Goal: Find contact information: Obtain details needed to contact an individual or organization

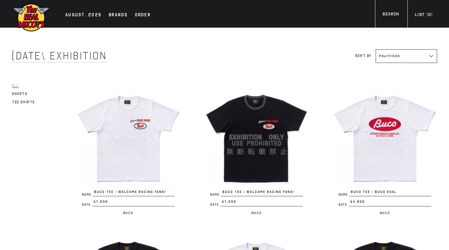
click at [17, 86] on span "All" at bounding box center [15, 85] width 7 height 4
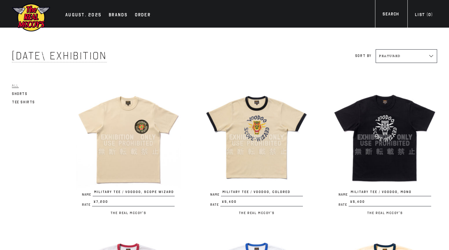
click at [405, 115] on img at bounding box center [384, 137] width 104 height 104
click at [267, 146] on img at bounding box center [256, 137] width 104 height 104
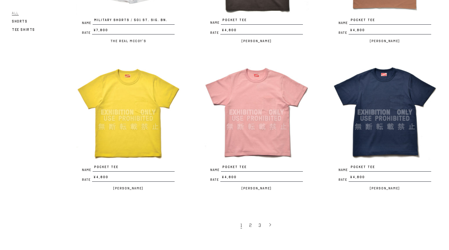
scroll to position [1063, 0]
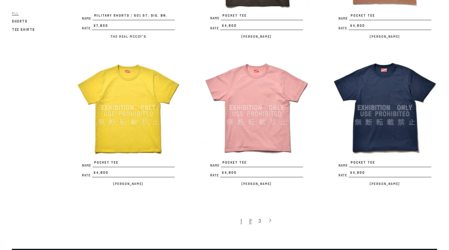
click at [251, 218] on span "2" at bounding box center [250, 221] width 2 height 6
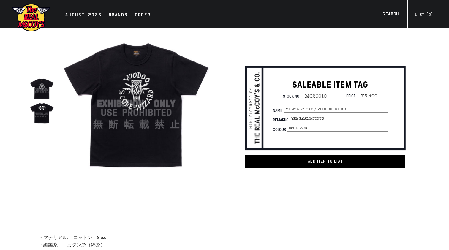
click at [154, 70] on img at bounding box center [136, 104] width 150 height 150
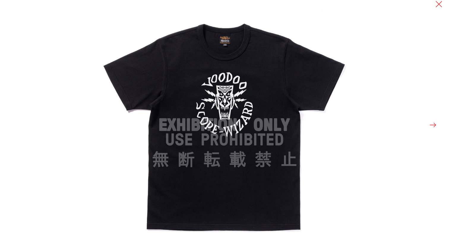
click at [431, 126] on button at bounding box center [433, 125] width 8 height 8
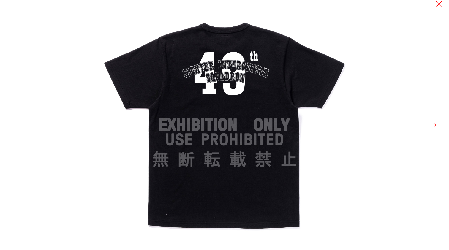
click at [431, 126] on button at bounding box center [433, 125] width 8 height 8
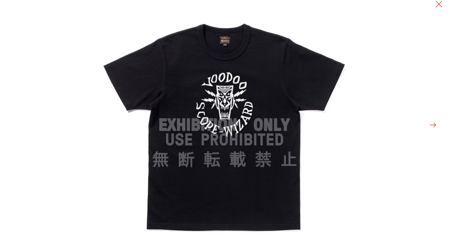
click at [431, 126] on button at bounding box center [433, 125] width 8 height 8
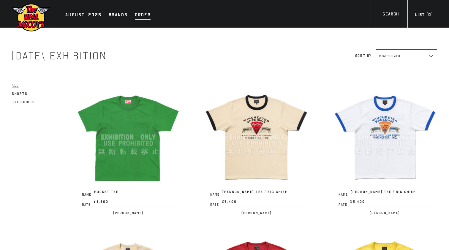
click at [140, 15] on div "Order" at bounding box center [143, 15] width 16 height 8
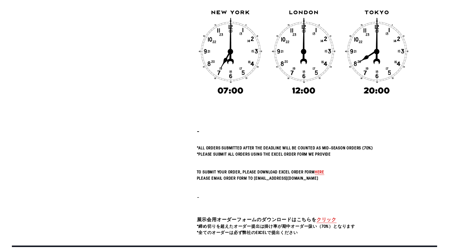
scroll to position [101, 0]
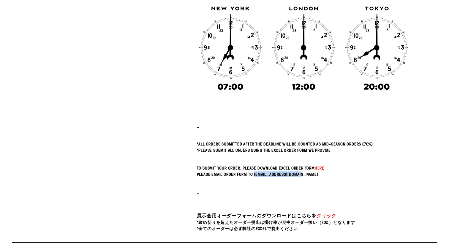
drag, startPoint x: 321, startPoint y: 173, endPoint x: 263, endPoint y: 173, distance: 58.2
click at [263, 173] on h5 "Please email Order Form to [EMAIL_ADDRESS][DOMAIN_NAME]" at bounding box center [304, 174] width 214 height 5
copy span "[EMAIL_ADDRESS][DOMAIN_NAME]"
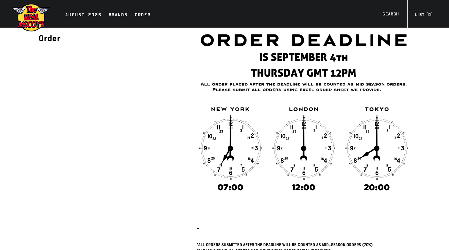
scroll to position [0, 0]
click at [82, 14] on div "AUGUST. 2025" at bounding box center [83, 15] width 36 height 8
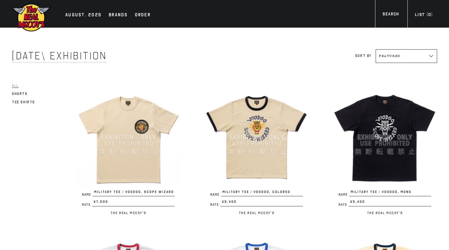
drag, startPoint x: 9, startPoint y: 53, endPoint x: 148, endPoint y: 54, distance: 138.3
copy span "August 2025 Exhibition"
